Goal: Transaction & Acquisition: Purchase product/service

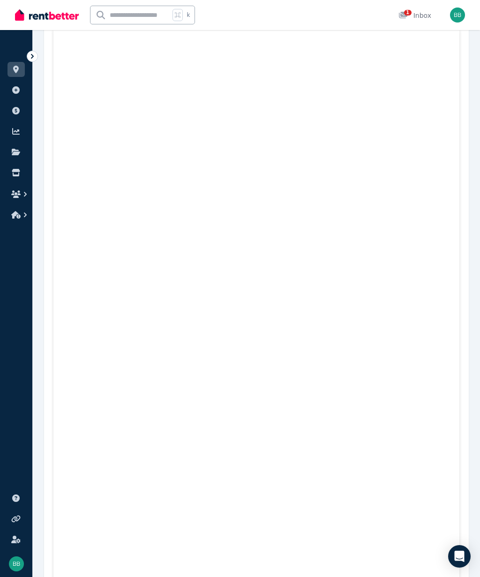
scroll to position [335, 0]
click at [409, 19] on div "1" at bounding box center [405, 15] width 15 height 9
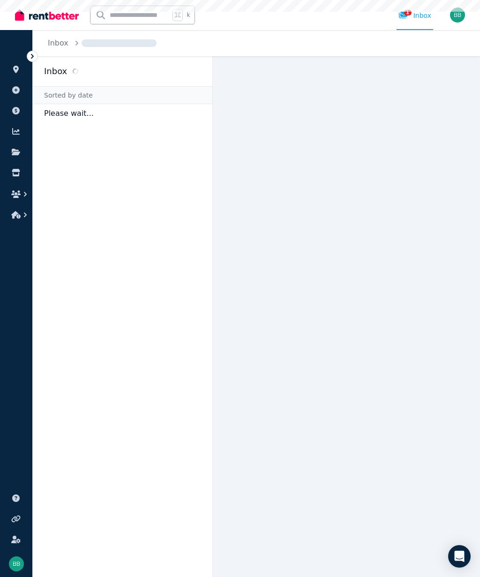
scroll to position [42, 0]
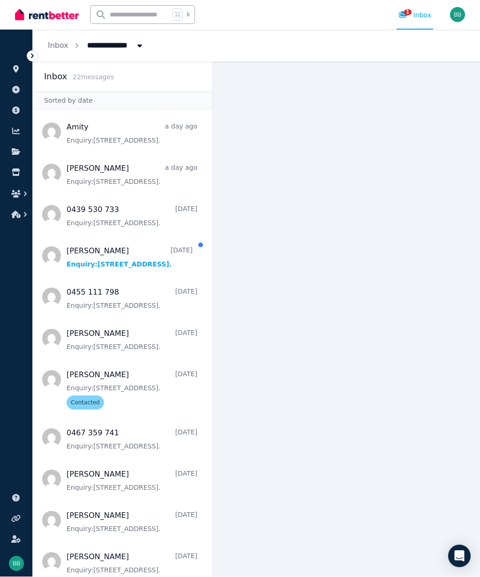
click at [421, 12] on div "1 Inbox" at bounding box center [414, 15] width 33 height 9
click at [155, 178] on span "Message list" at bounding box center [123, 174] width 180 height 38
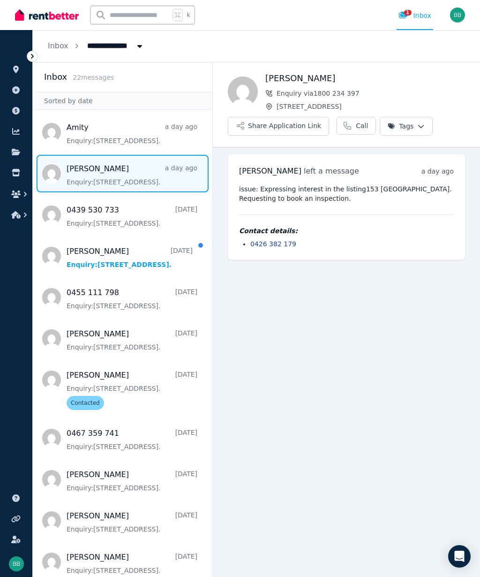
click at [13, 151] on icon at bounding box center [16, 152] width 8 height 7
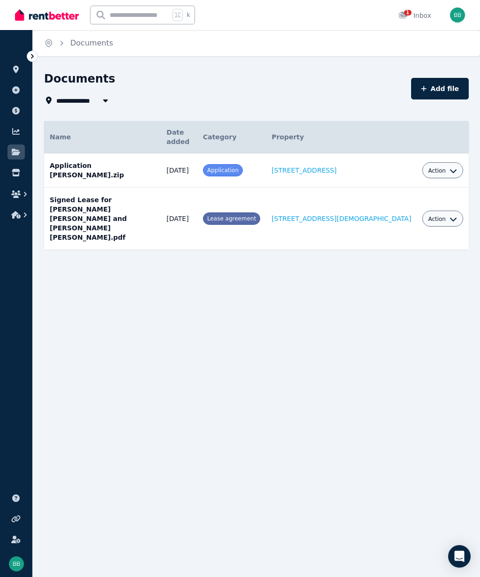
click at [14, 173] on icon at bounding box center [16, 173] width 8 height 8
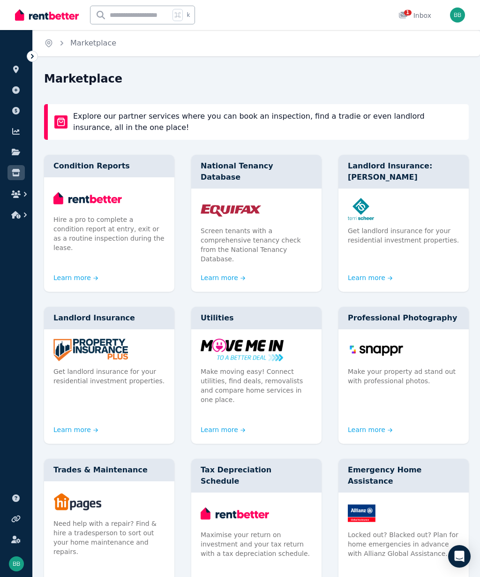
click at [20, 194] on icon "button" at bounding box center [15, 194] width 9 height 8
click at [19, 194] on icon "button" at bounding box center [15, 194] width 9 height 8
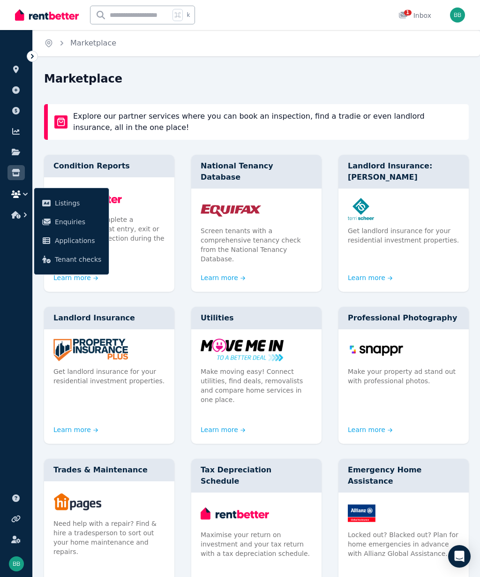
click at [72, 241] on span "Applications" at bounding box center [78, 240] width 46 height 11
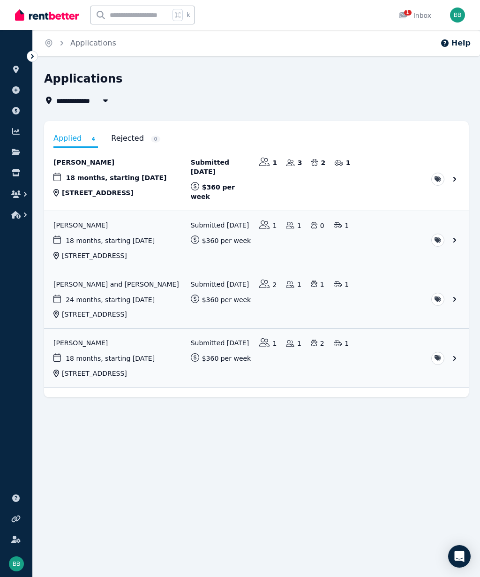
click at [72, 223] on link "View application: Bradley Hartman" at bounding box center [256, 240] width 425 height 59
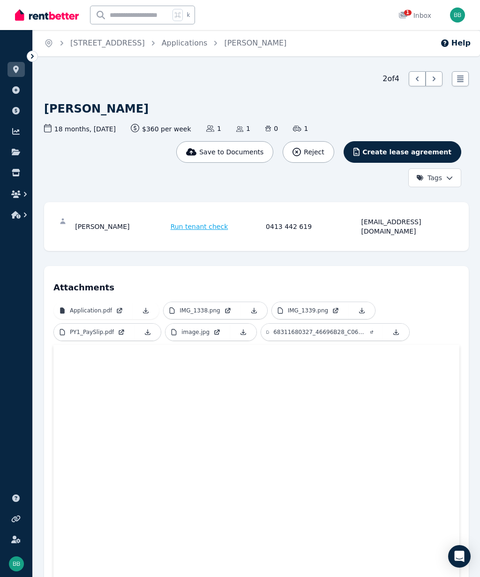
click at [201, 224] on span "Run tenant check" at bounding box center [200, 226] width 58 height 9
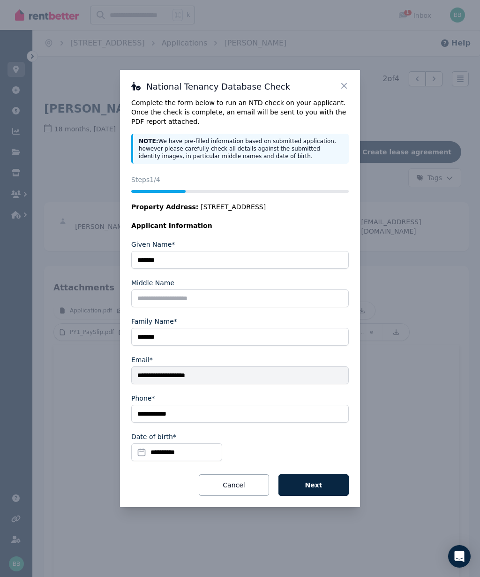
click at [323, 487] on button "Next" at bounding box center [313, 485] width 70 height 22
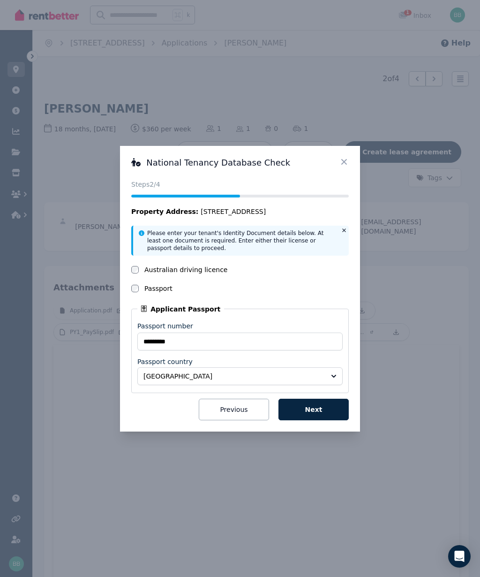
click at [325, 410] on button "Next" at bounding box center [313, 409] width 70 height 22
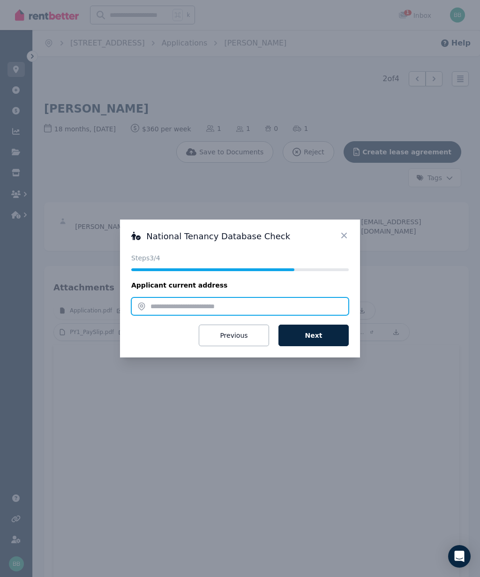
click at [158, 309] on input "text" at bounding box center [240, 306] width 218 height 18
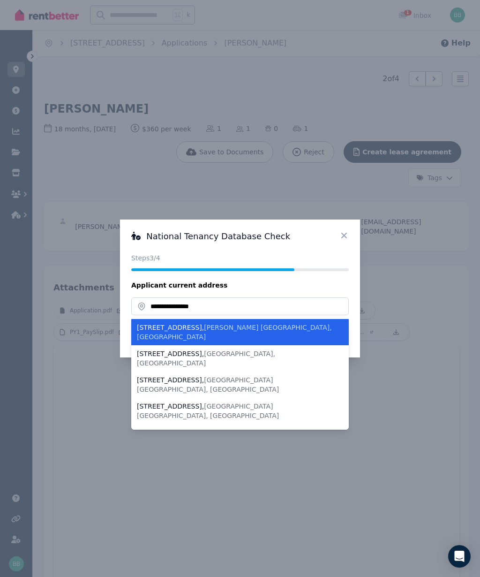
click at [211, 402] on span "[GEOGRAPHIC_DATA] [GEOGRAPHIC_DATA], [GEOGRAPHIC_DATA]" at bounding box center [208, 410] width 142 height 17
type input "**********"
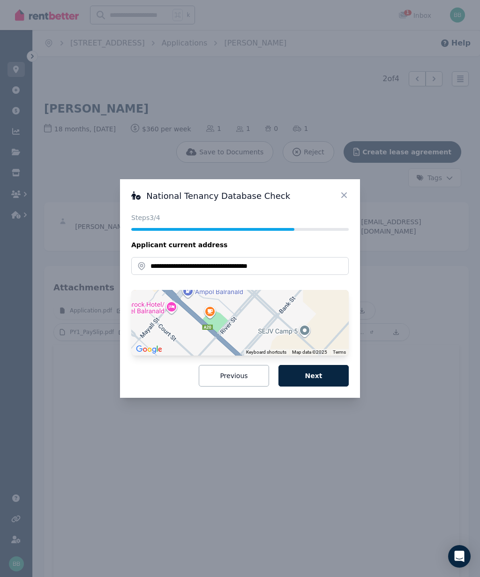
click at [321, 376] on button "Next" at bounding box center [313, 376] width 70 height 22
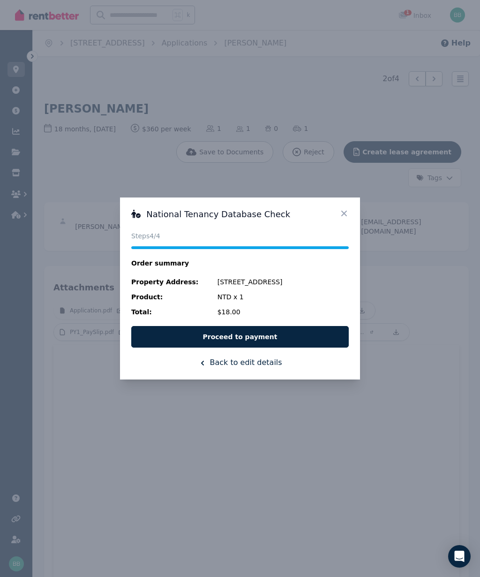
click at [261, 339] on button "Proceed to payment" at bounding box center [240, 337] width 218 height 22
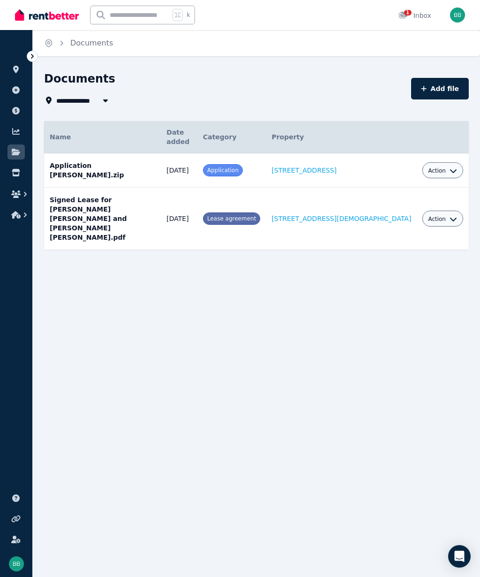
click at [23, 196] on icon "button" at bounding box center [25, 193] width 9 height 9
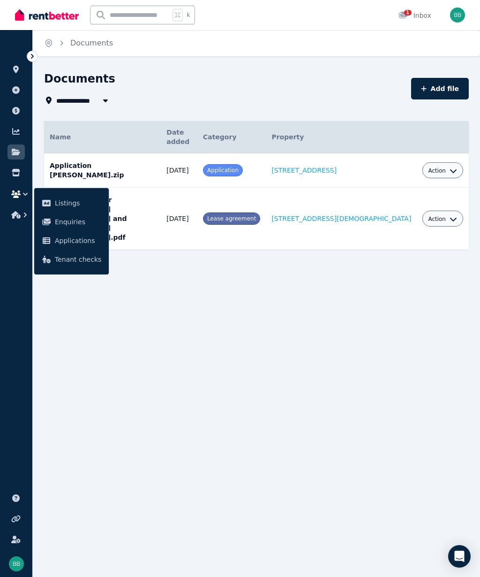
click at [81, 242] on span "Applications" at bounding box center [78, 240] width 46 height 11
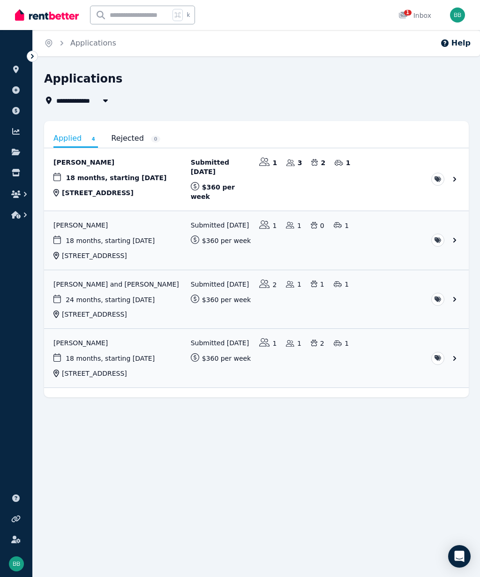
click at [111, 232] on link "View application: Bradley Hartman" at bounding box center [256, 240] width 425 height 59
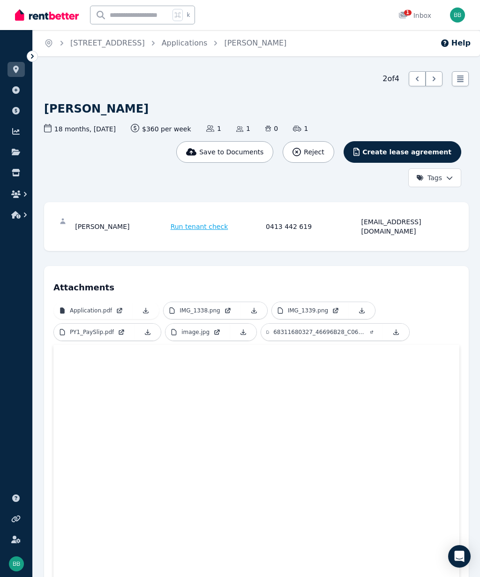
click at [204, 223] on span "Run tenant check" at bounding box center [200, 226] width 58 height 9
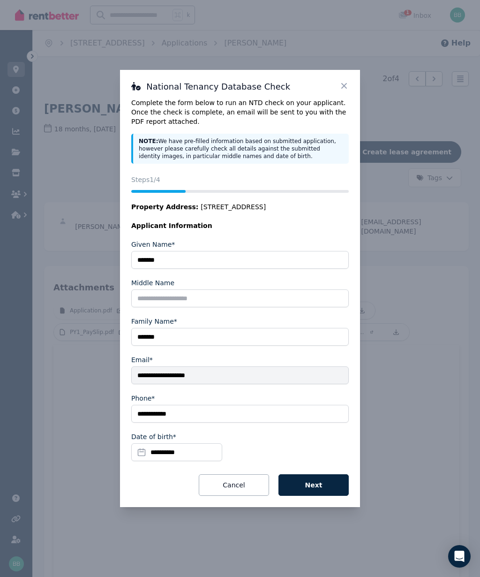
click at [327, 486] on button "Next" at bounding box center [313, 485] width 70 height 22
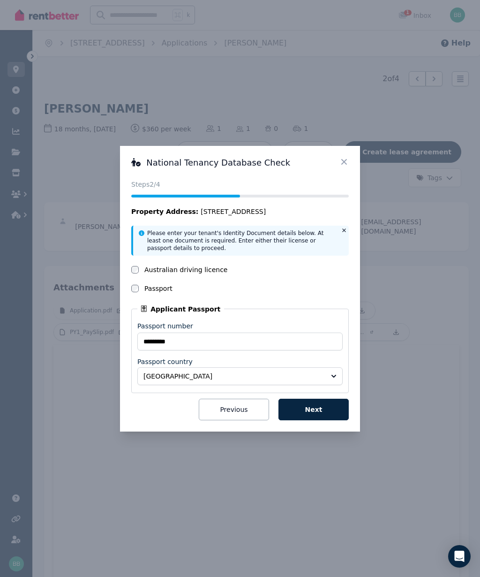
click at [318, 405] on button "Next" at bounding box center [313, 409] width 70 height 22
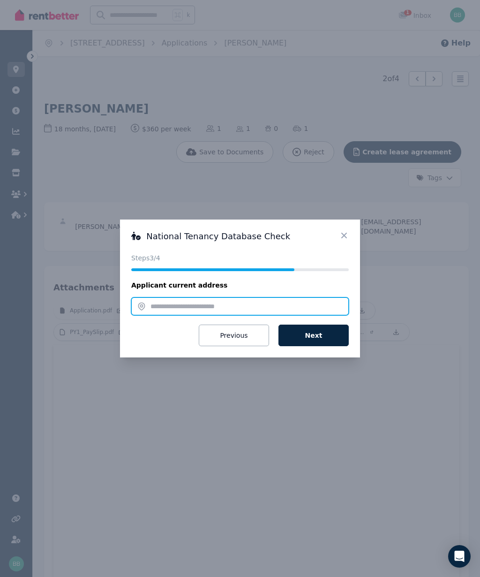
click at [164, 309] on input "text" at bounding box center [240, 306] width 218 height 18
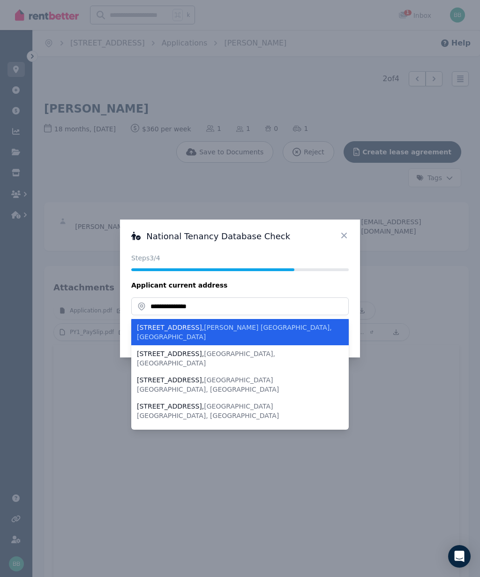
click at [216, 402] on span "[GEOGRAPHIC_DATA] [GEOGRAPHIC_DATA], [GEOGRAPHIC_DATA]" at bounding box center [208, 410] width 142 height 17
type input "**********"
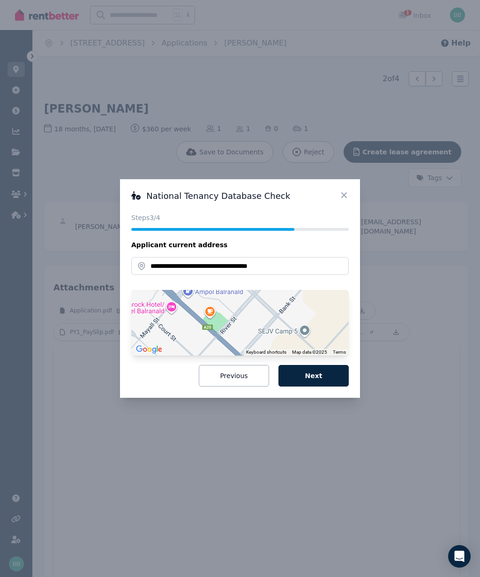
click at [320, 372] on button "Next" at bounding box center [313, 376] width 70 height 22
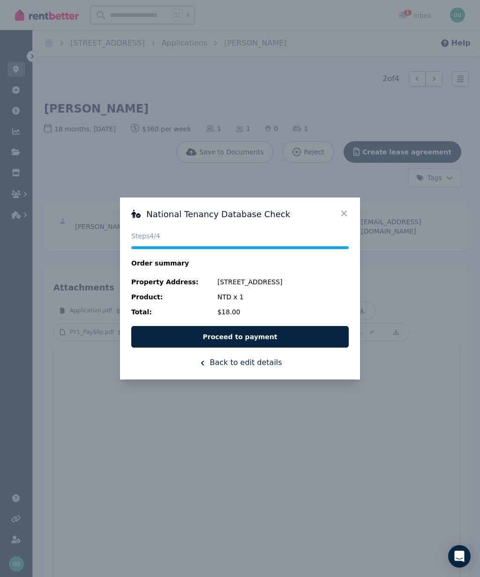
click at [266, 336] on button "Proceed to payment" at bounding box center [240, 337] width 218 height 22
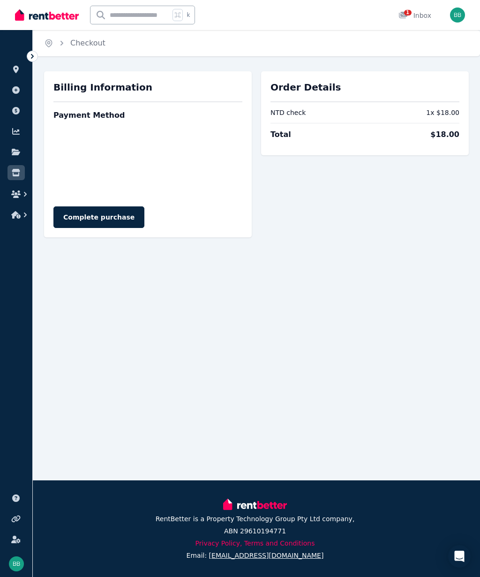
click at [110, 218] on button "Complete purchase" at bounding box center [98, 217] width 91 height 22
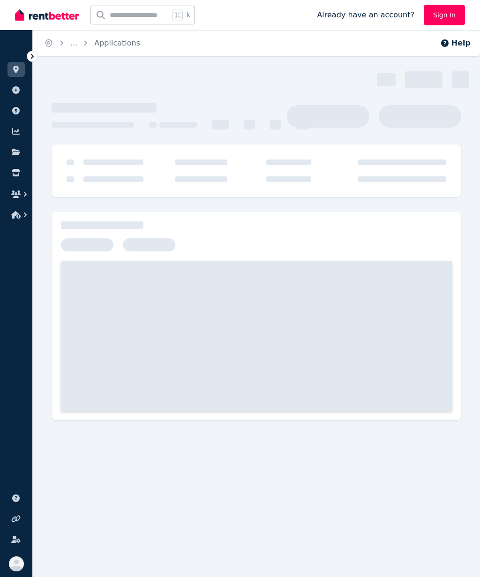
click at [0, 218] on ul "ORGANISE Properties Add property Payments Finance report Documents Marketplace" at bounding box center [16, 132] width 32 height 186
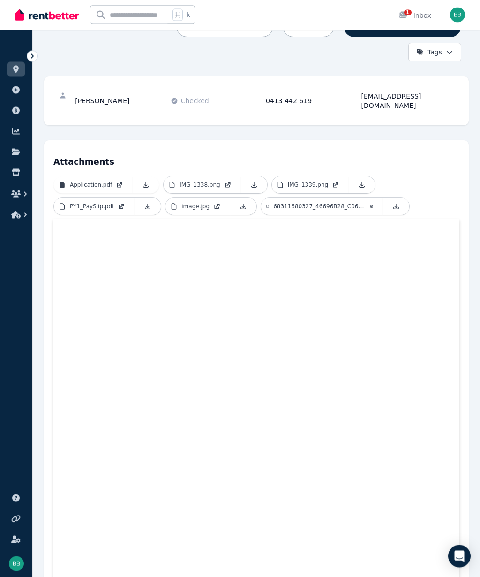
scroll to position [126, 0]
click at [409, 15] on span "1" at bounding box center [408, 13] width 8 height 6
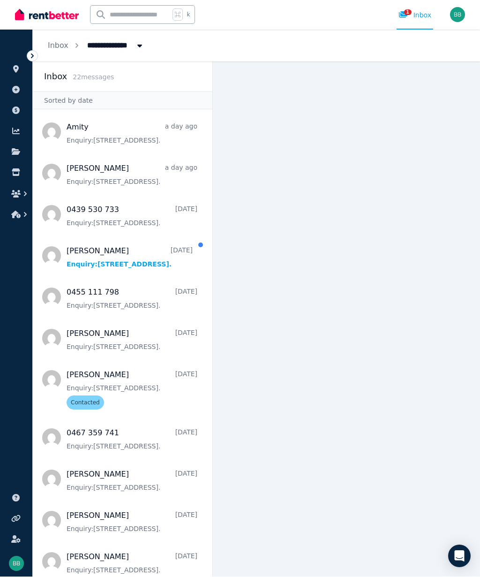
click at [93, 167] on span "Message list" at bounding box center [123, 174] width 180 height 38
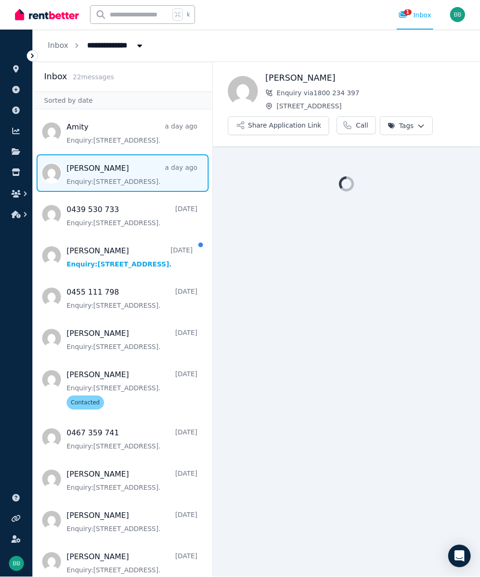
scroll to position [42, 0]
